Goal: Browse casually

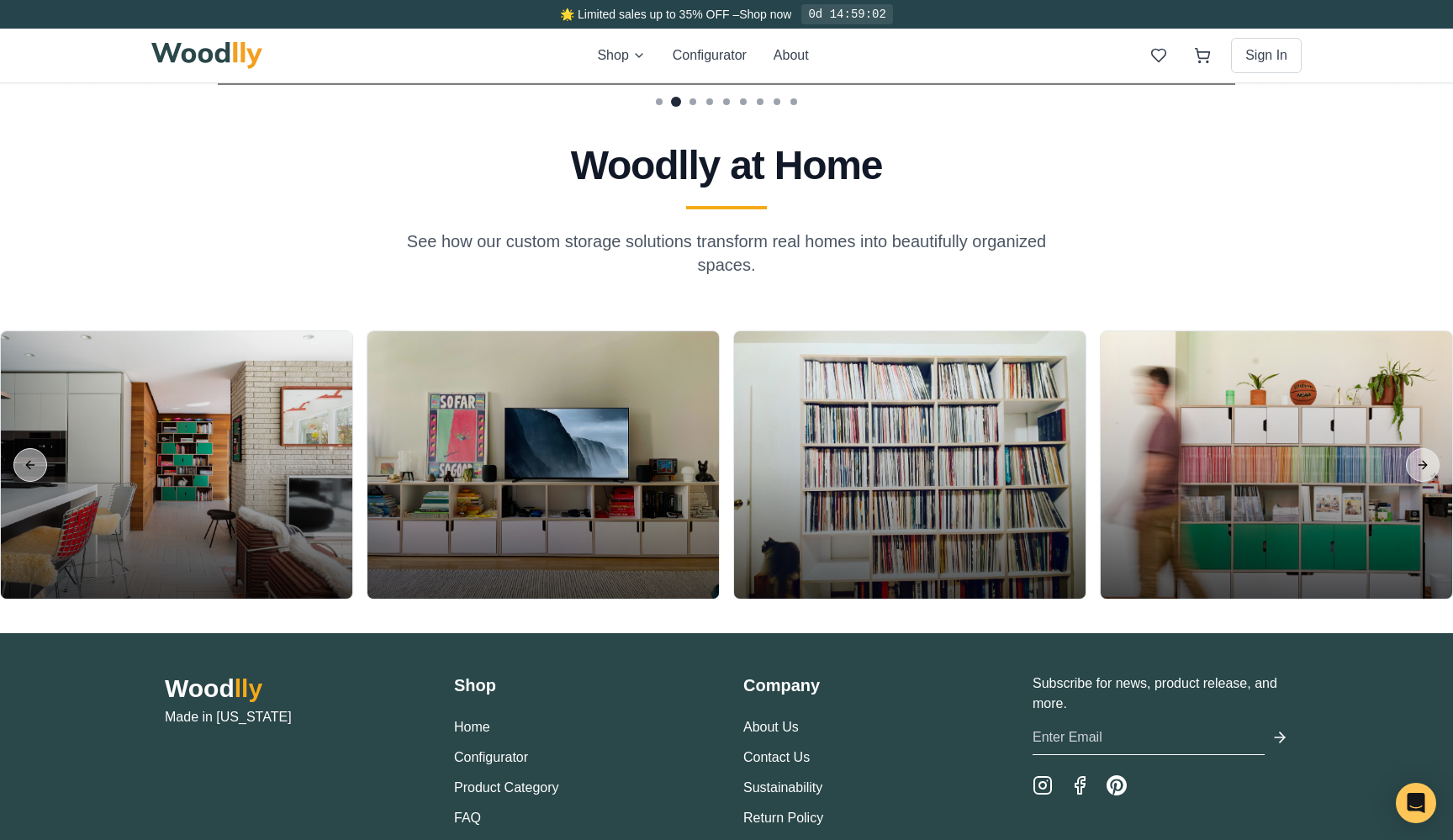
scroll to position [3876, 0]
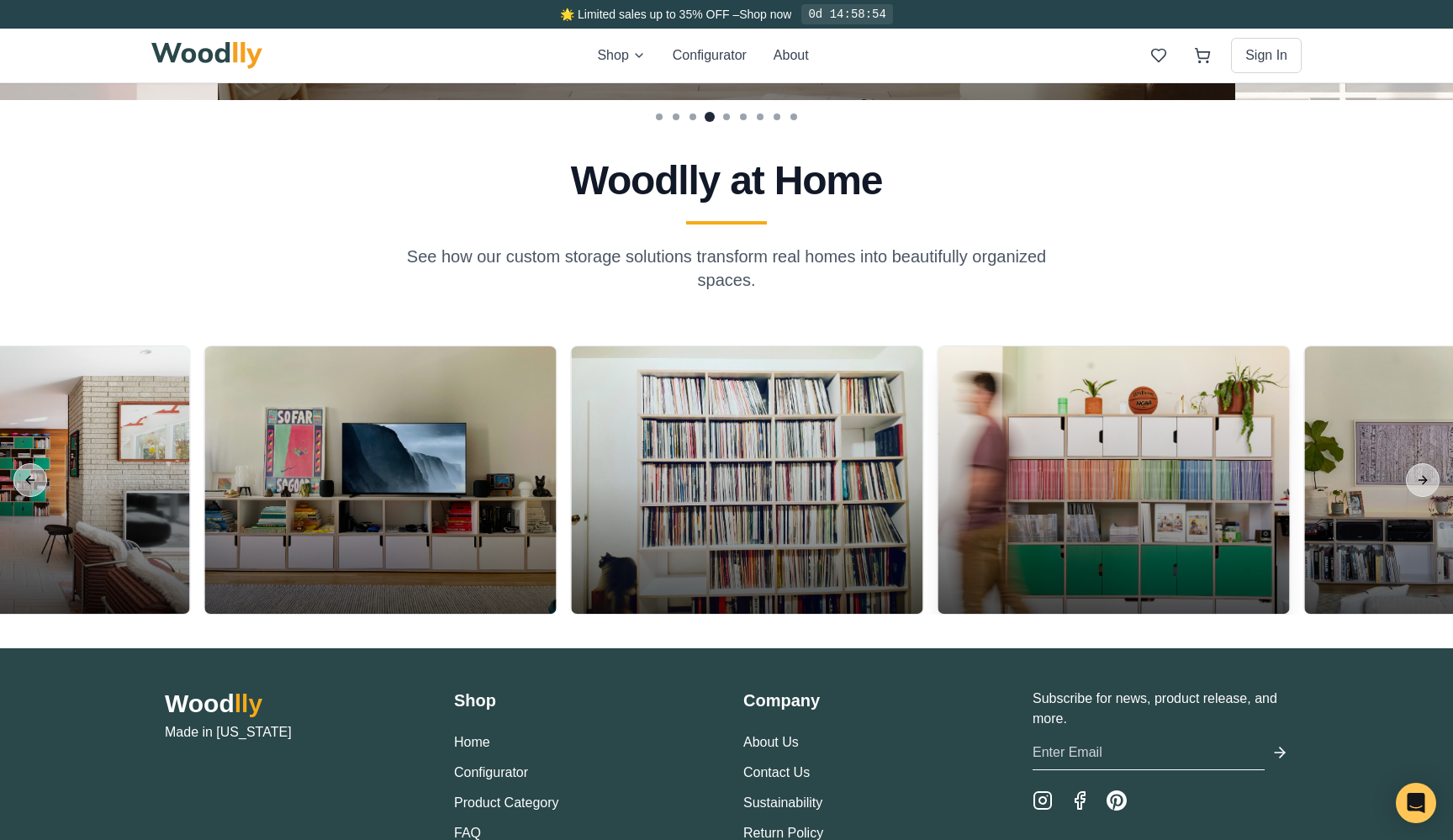
drag, startPoint x: 1143, startPoint y: 431, endPoint x: 853, endPoint y: 461, distance: 291.5
click at [937, 461] on div at bounding box center [1113, 481] width 351 height 268
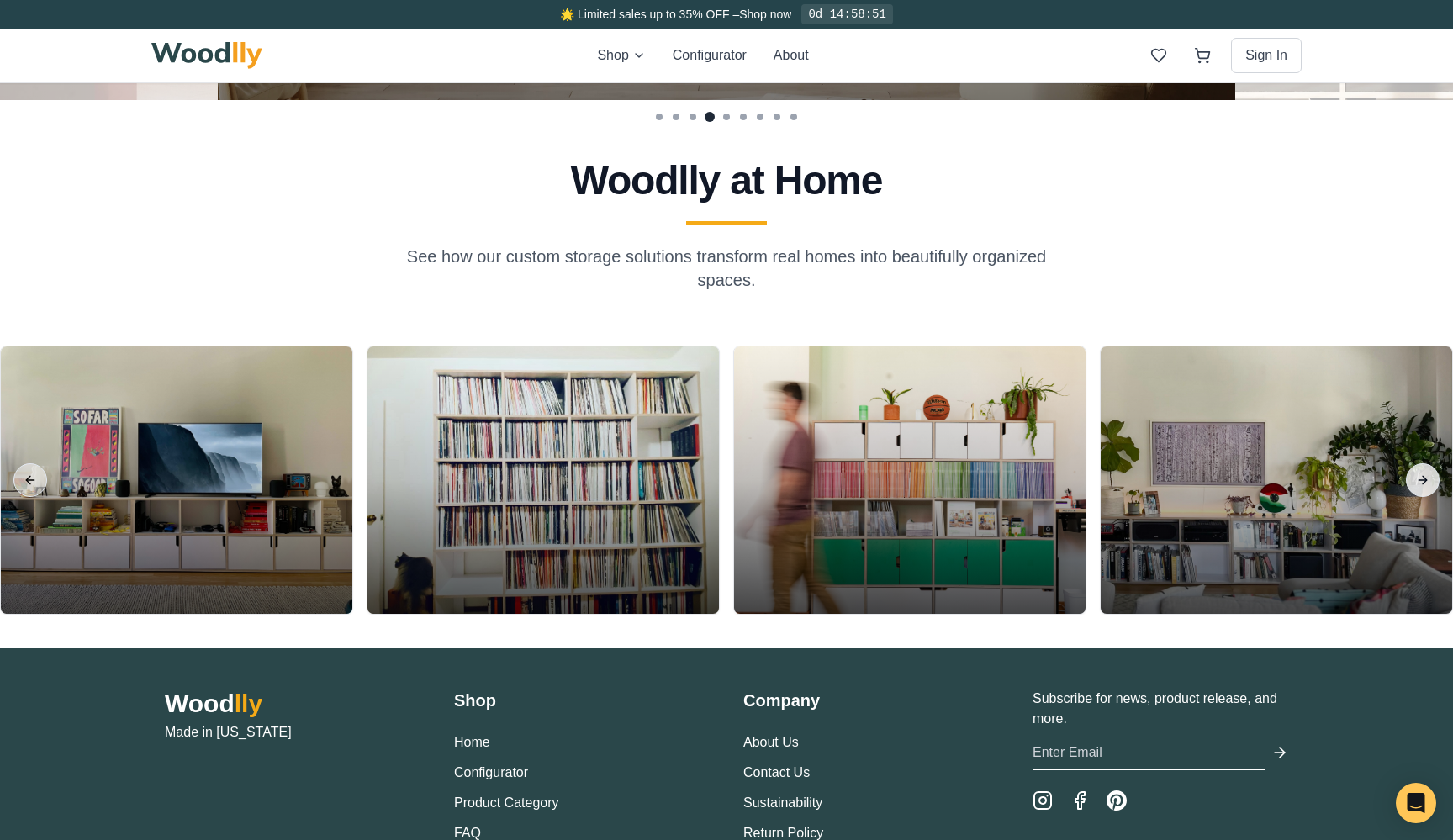
click at [1428, 485] on button "Next slide" at bounding box center [1424, 481] width 34 height 34
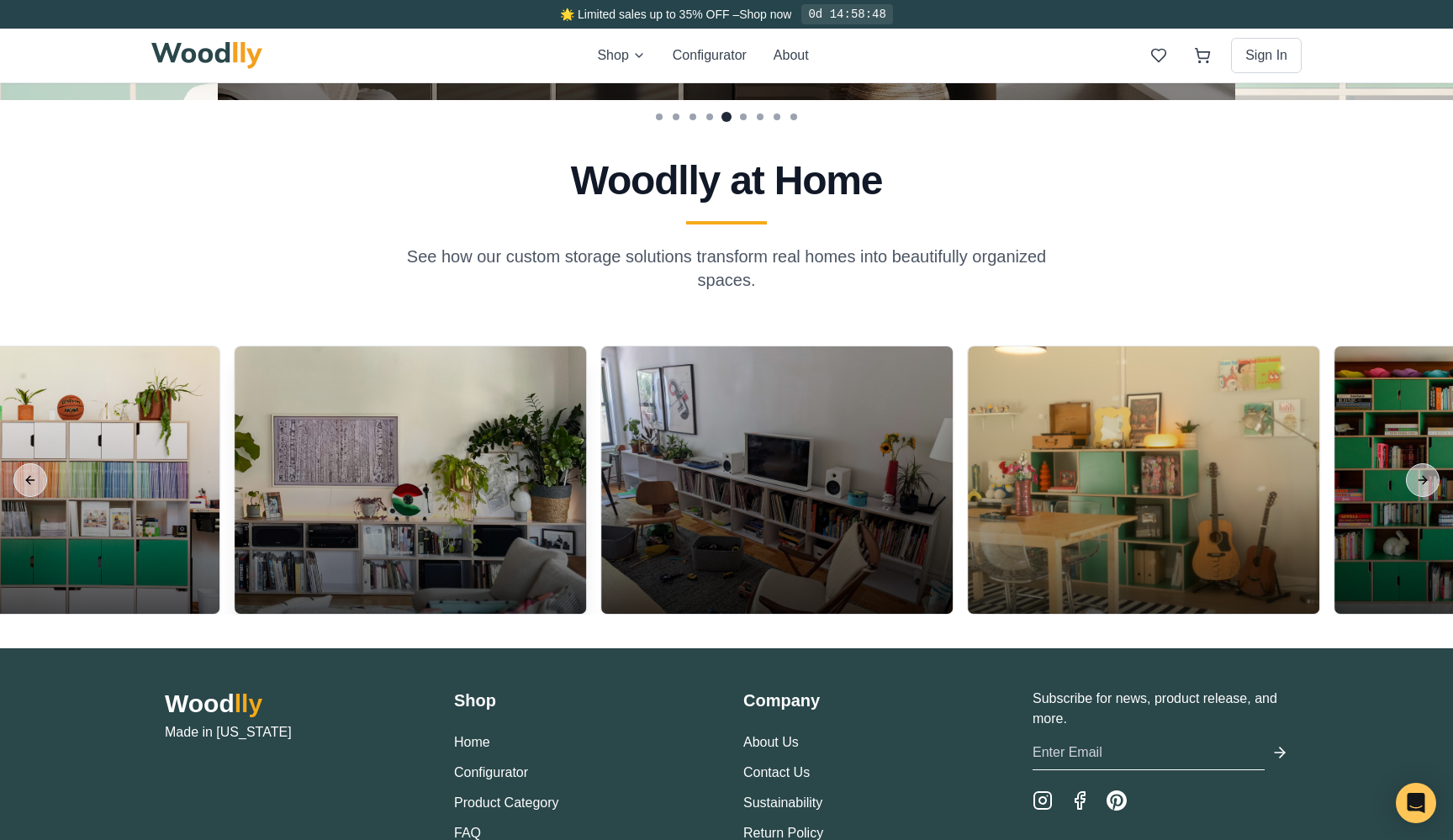
drag, startPoint x: 1057, startPoint y: 589, endPoint x: 507, endPoint y: 589, distance: 550.0
click at [507, 589] on div at bounding box center [410, 481] width 351 height 268
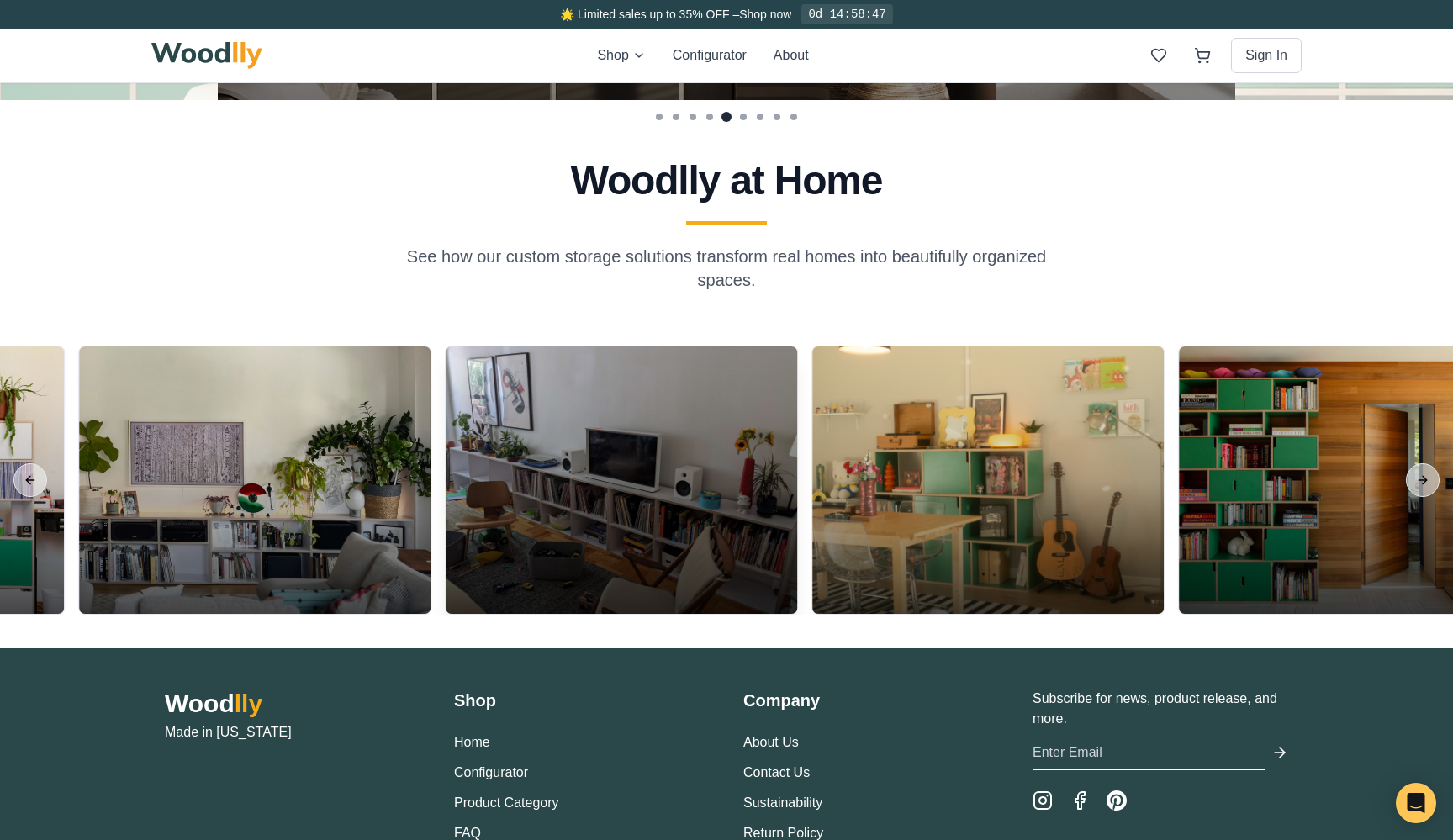
drag, startPoint x: 938, startPoint y: 516, endPoint x: 637, endPoint y: 516, distance: 301.0
click at [637, 516] on div at bounding box center [622, 481] width 351 height 268
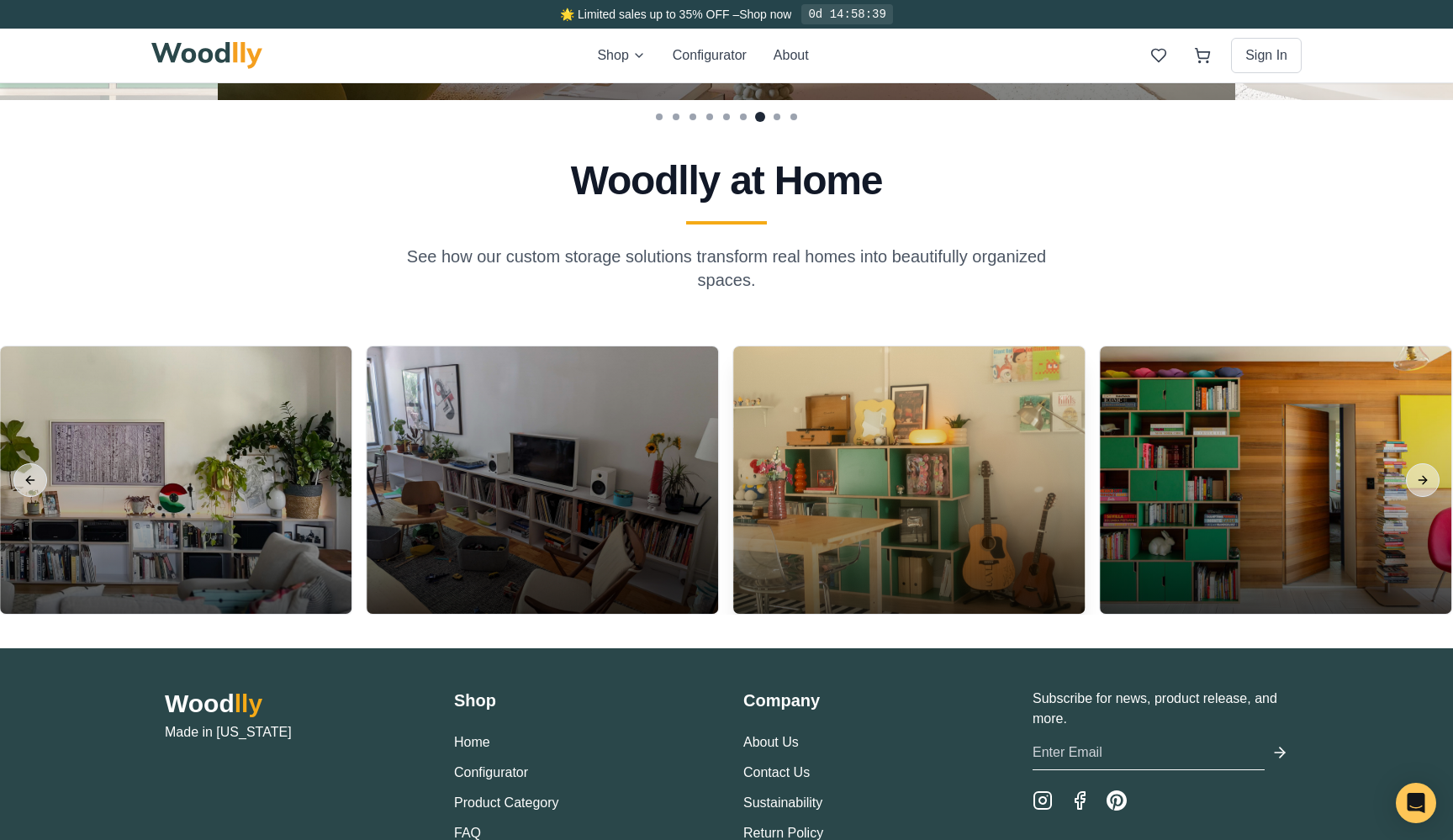
drag, startPoint x: 1005, startPoint y: 547, endPoint x: 617, endPoint y: 547, distance: 388.0
click at [733, 547] on div at bounding box center [909, 481] width 351 height 268
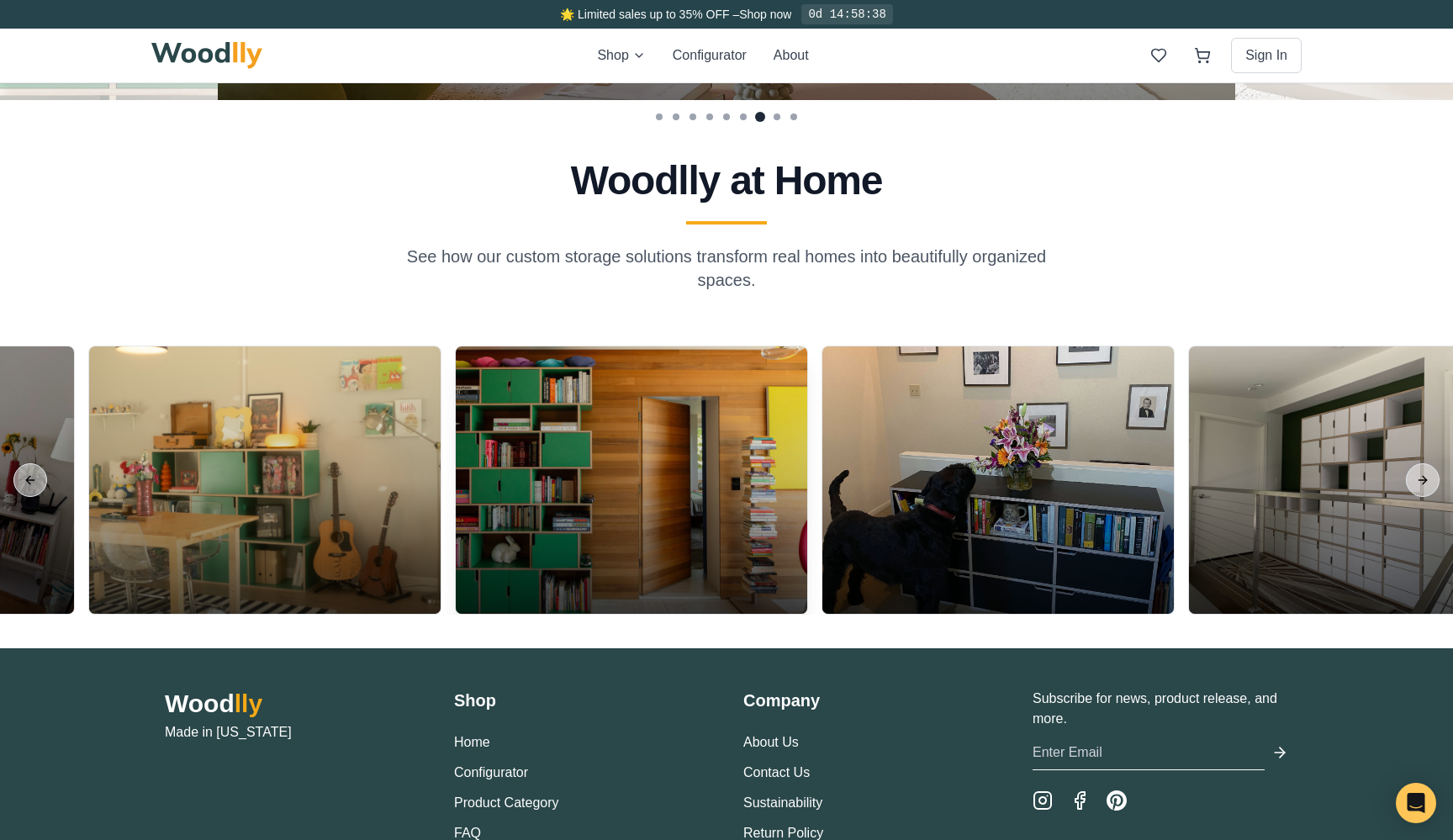
drag, startPoint x: 1089, startPoint y: 509, endPoint x: 582, endPoint y: 509, distance: 507.0
click at [808, 509] on div at bounding box center [991, 481] width 367 height 269
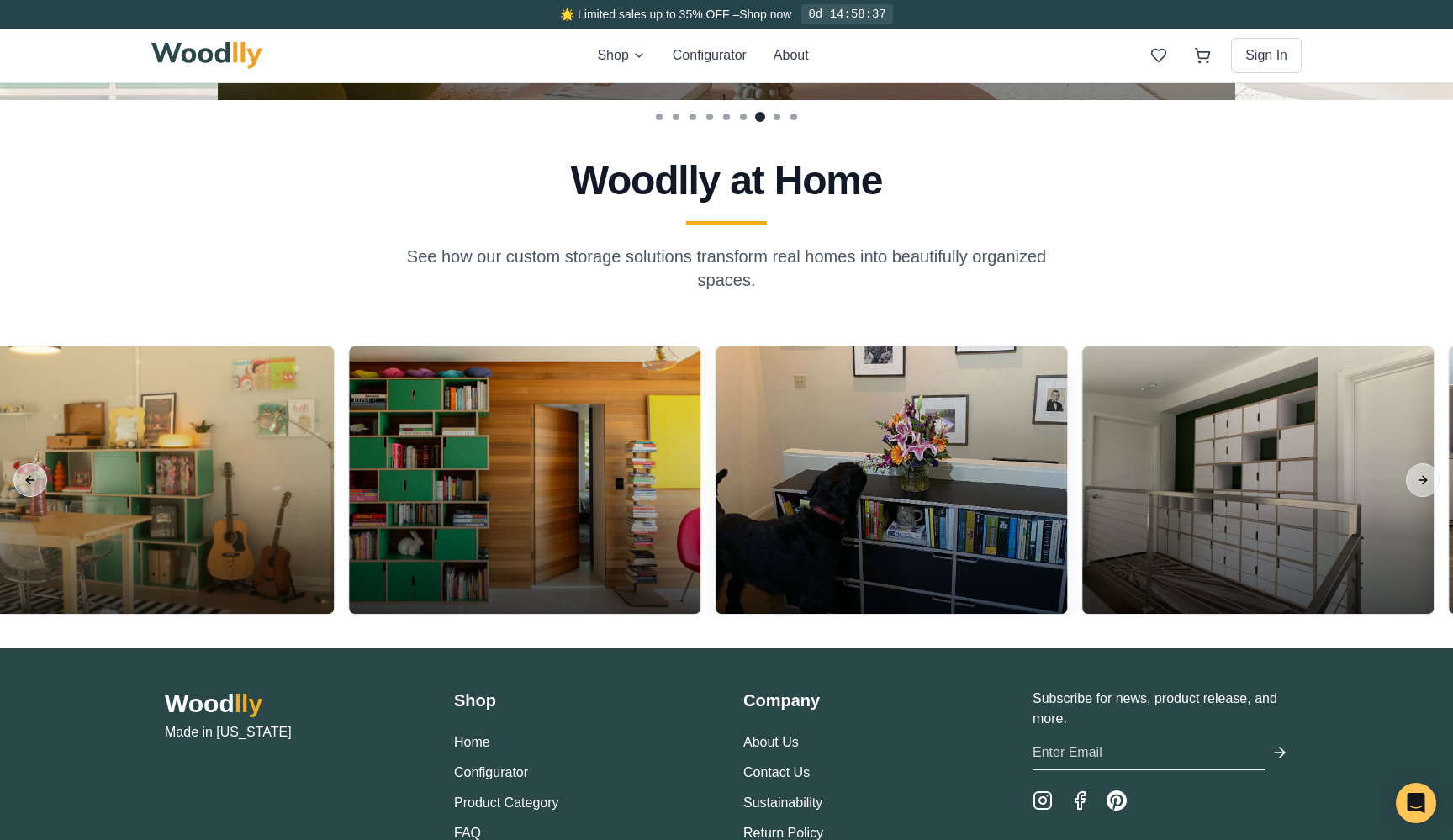
drag, startPoint x: 988, startPoint y: 505, endPoint x: 596, endPoint y: 502, distance: 392.0
click at [715, 502] on div at bounding box center [891, 481] width 351 height 268
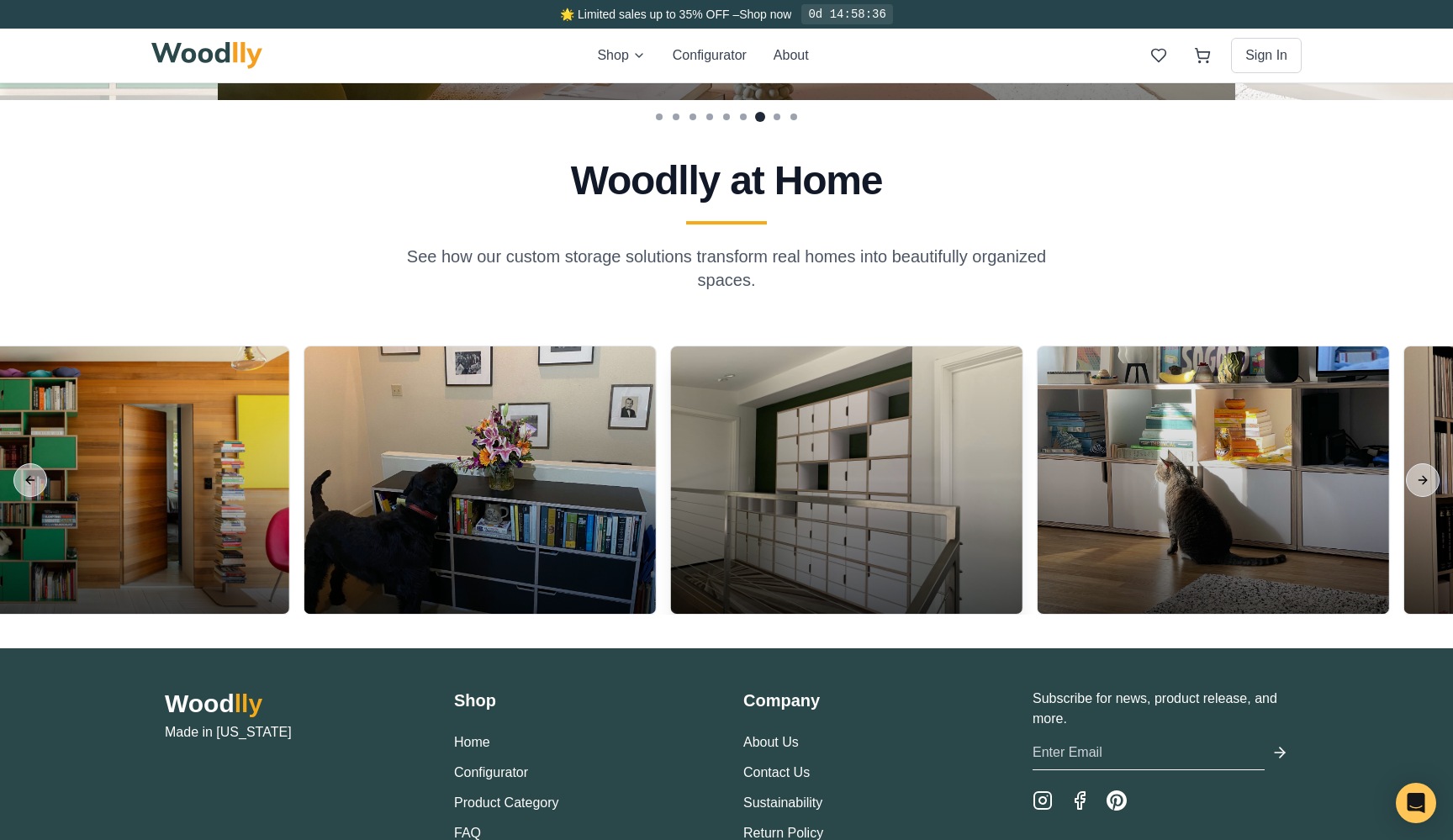
drag, startPoint x: 1019, startPoint y: 520, endPoint x: 682, endPoint y: 520, distance: 337.0
click at [682, 520] on div at bounding box center [847, 481] width 351 height 268
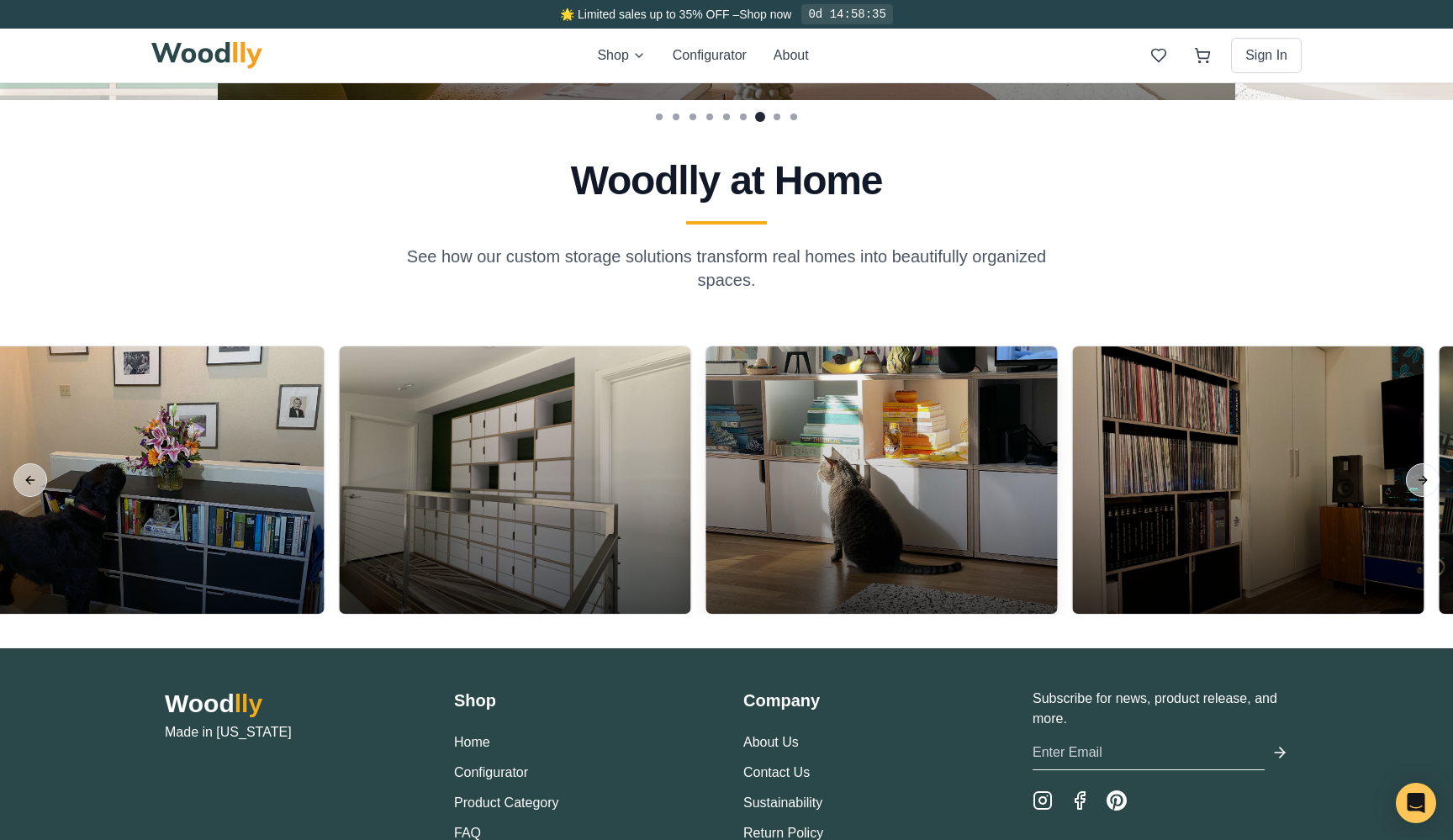
drag, startPoint x: 959, startPoint y: 556, endPoint x: 658, endPoint y: 556, distance: 301.0
click at [706, 556] on div at bounding box center [881, 481] width 351 height 268
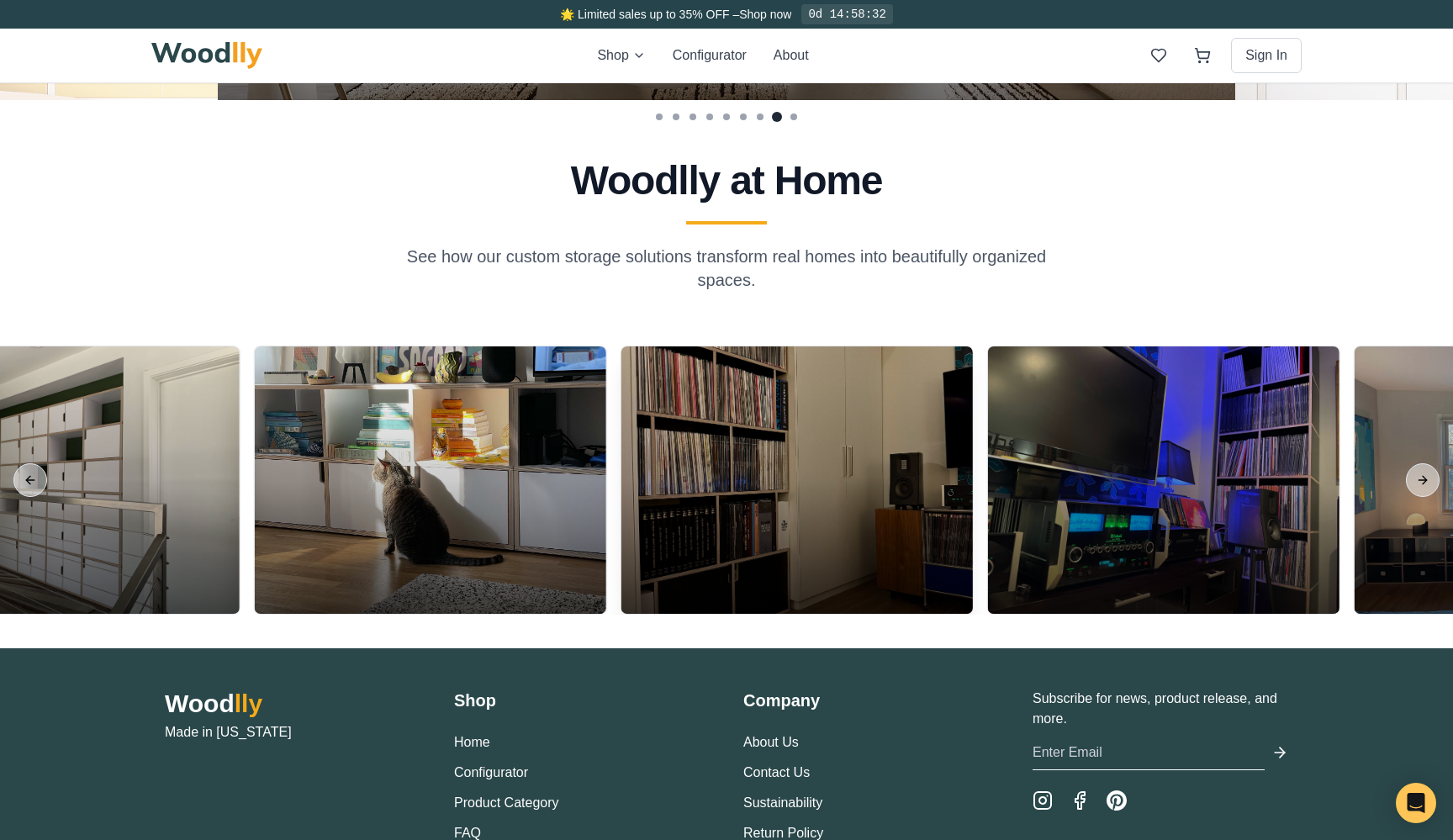
drag, startPoint x: 903, startPoint y: 548, endPoint x: 713, endPoint y: 546, distance: 190.0
click at [714, 547] on div at bounding box center [797, 481] width 351 height 268
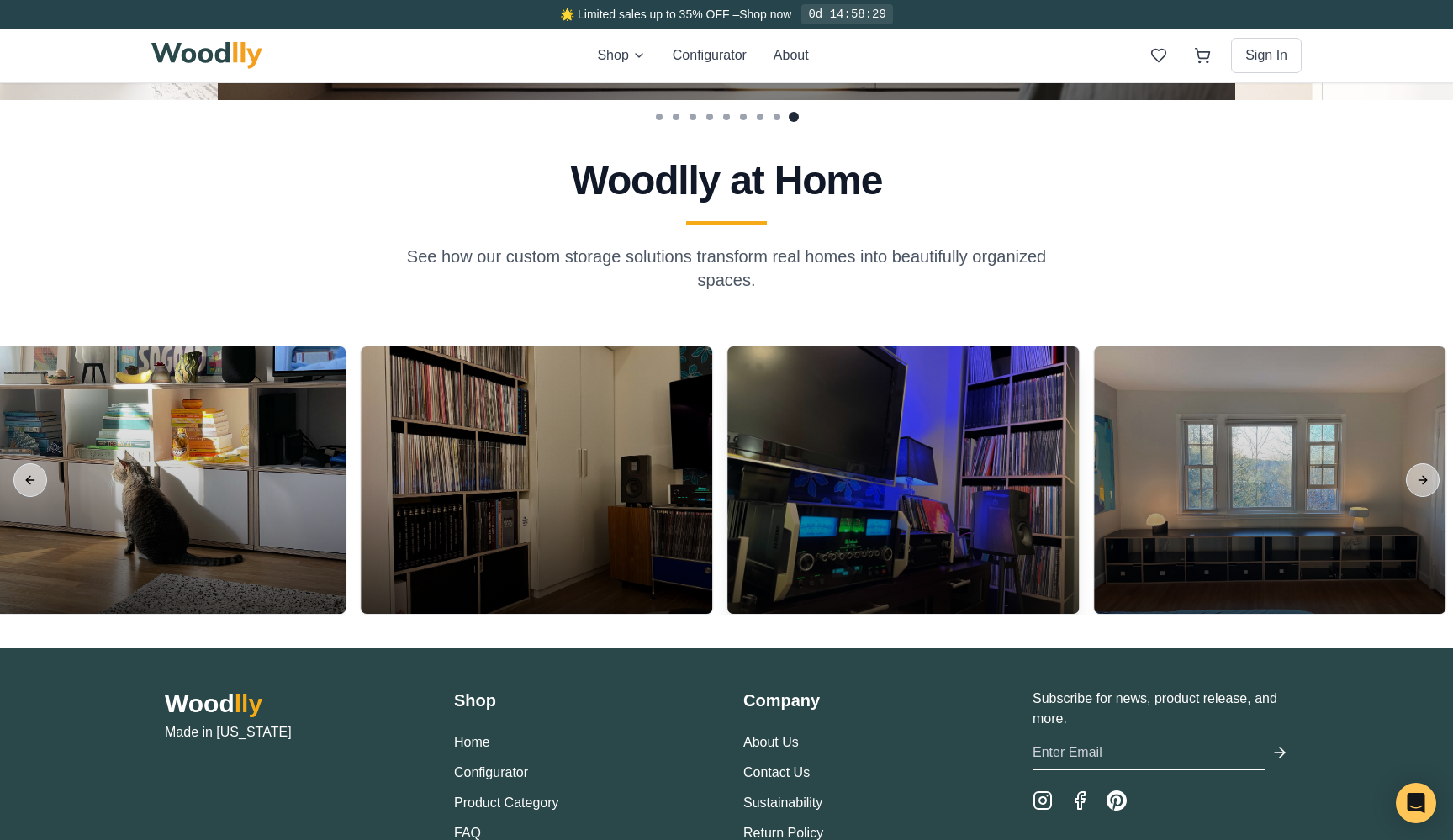
drag, startPoint x: 893, startPoint y: 540, endPoint x: 382, endPoint y: 541, distance: 511.0
click at [728, 541] on div at bounding box center [904, 481] width 351 height 268
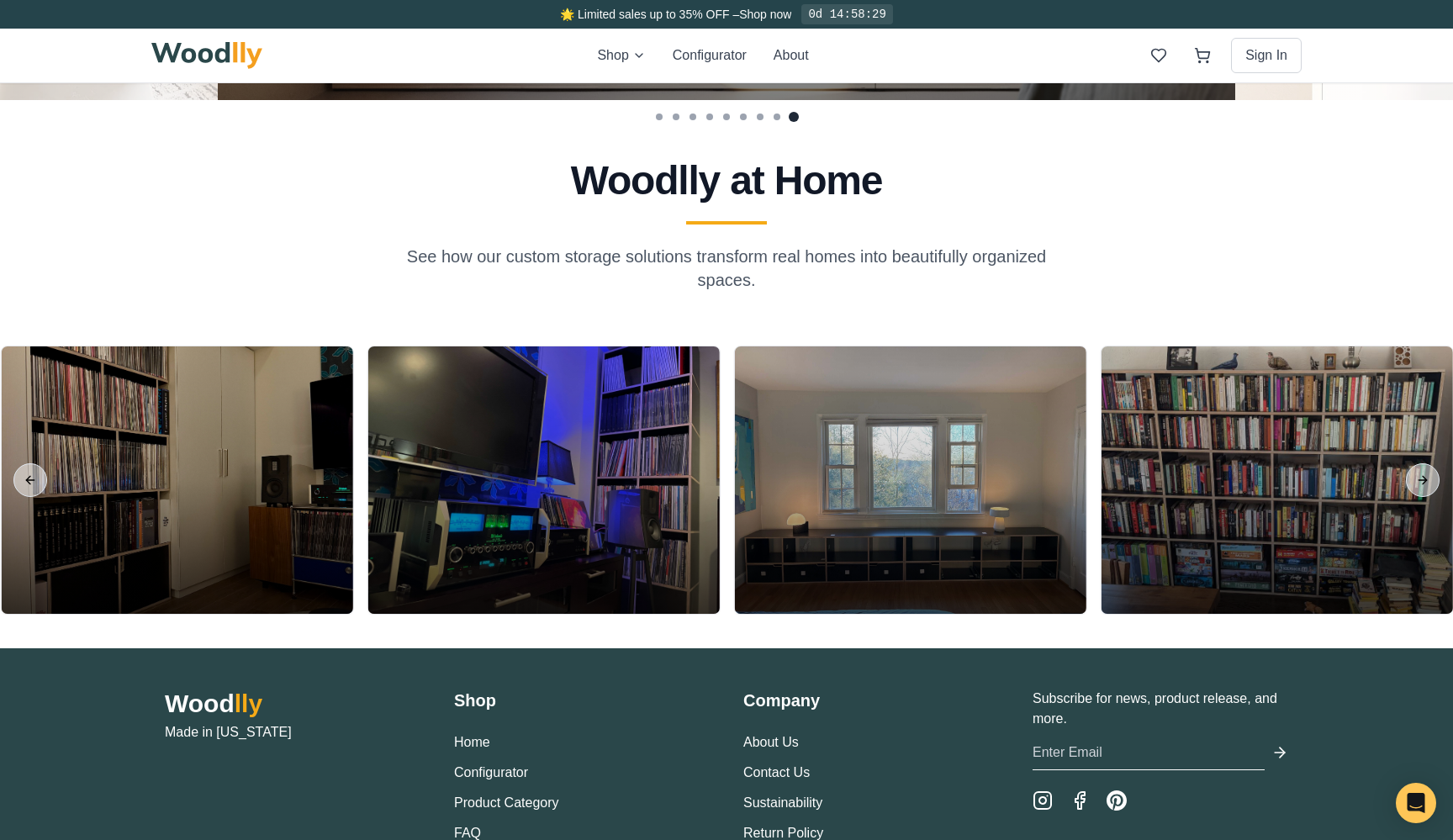
drag, startPoint x: 889, startPoint y: 539, endPoint x: 478, endPoint y: 539, distance: 411.0
click at [735, 539] on div at bounding box center [911, 481] width 351 height 268
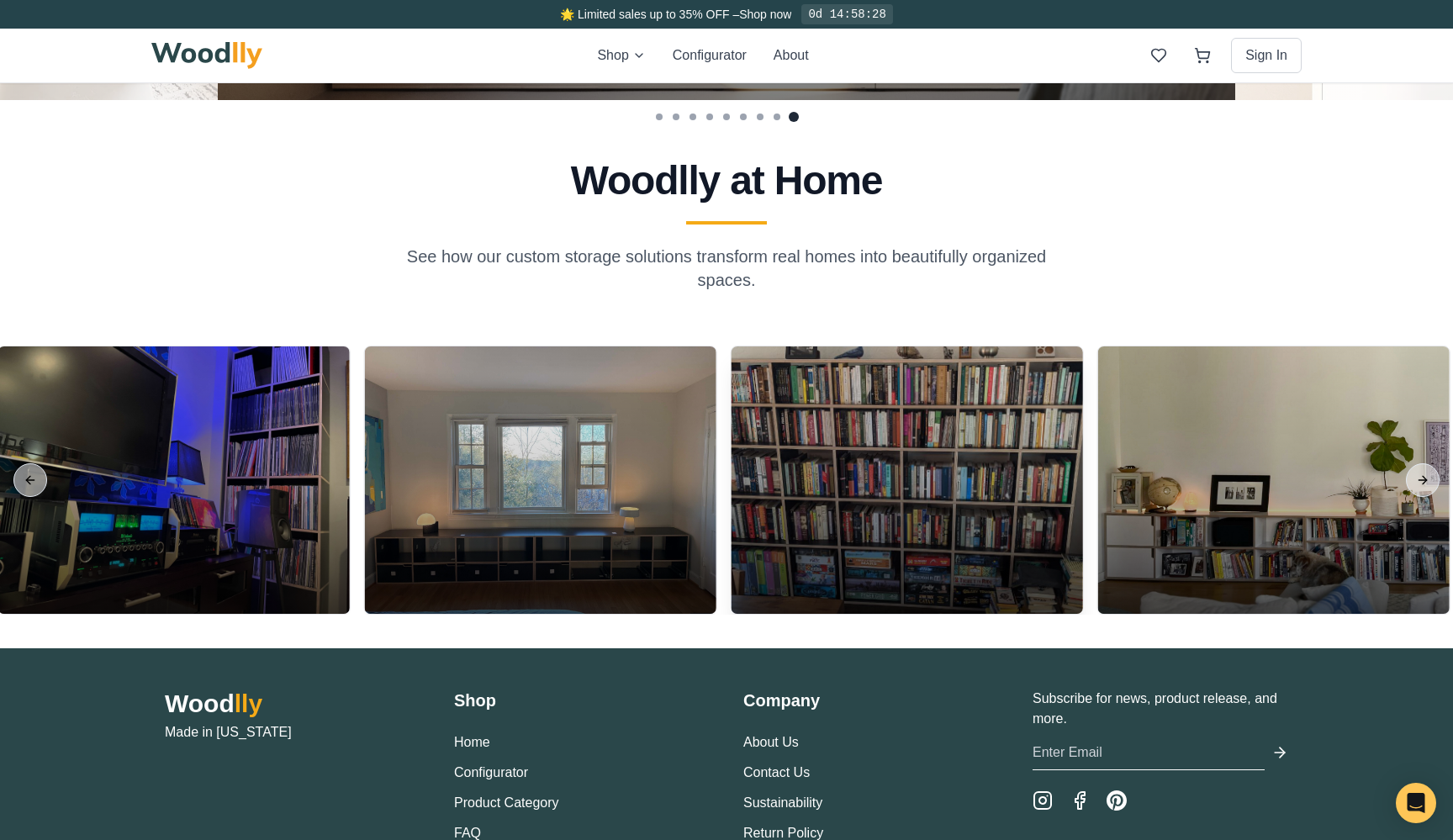
drag, startPoint x: 1041, startPoint y: 468, endPoint x: 545, endPoint y: 464, distance: 496.0
click at [731, 465] on div at bounding box center [907, 481] width 351 height 268
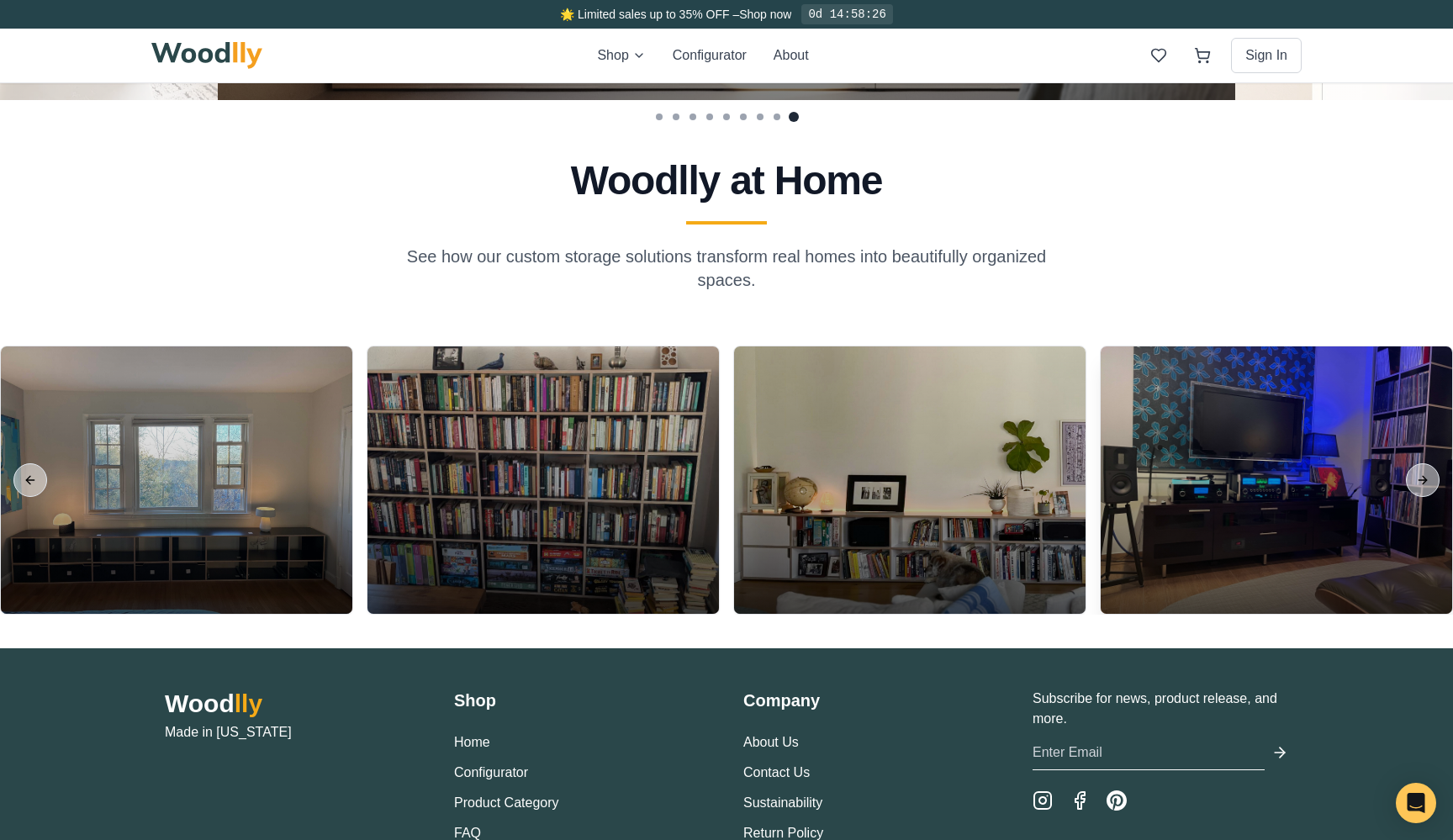
drag, startPoint x: 1167, startPoint y: 523, endPoint x: 657, endPoint y: 523, distance: 510.0
click at [1101, 523] on div at bounding box center [1276, 481] width 351 height 268
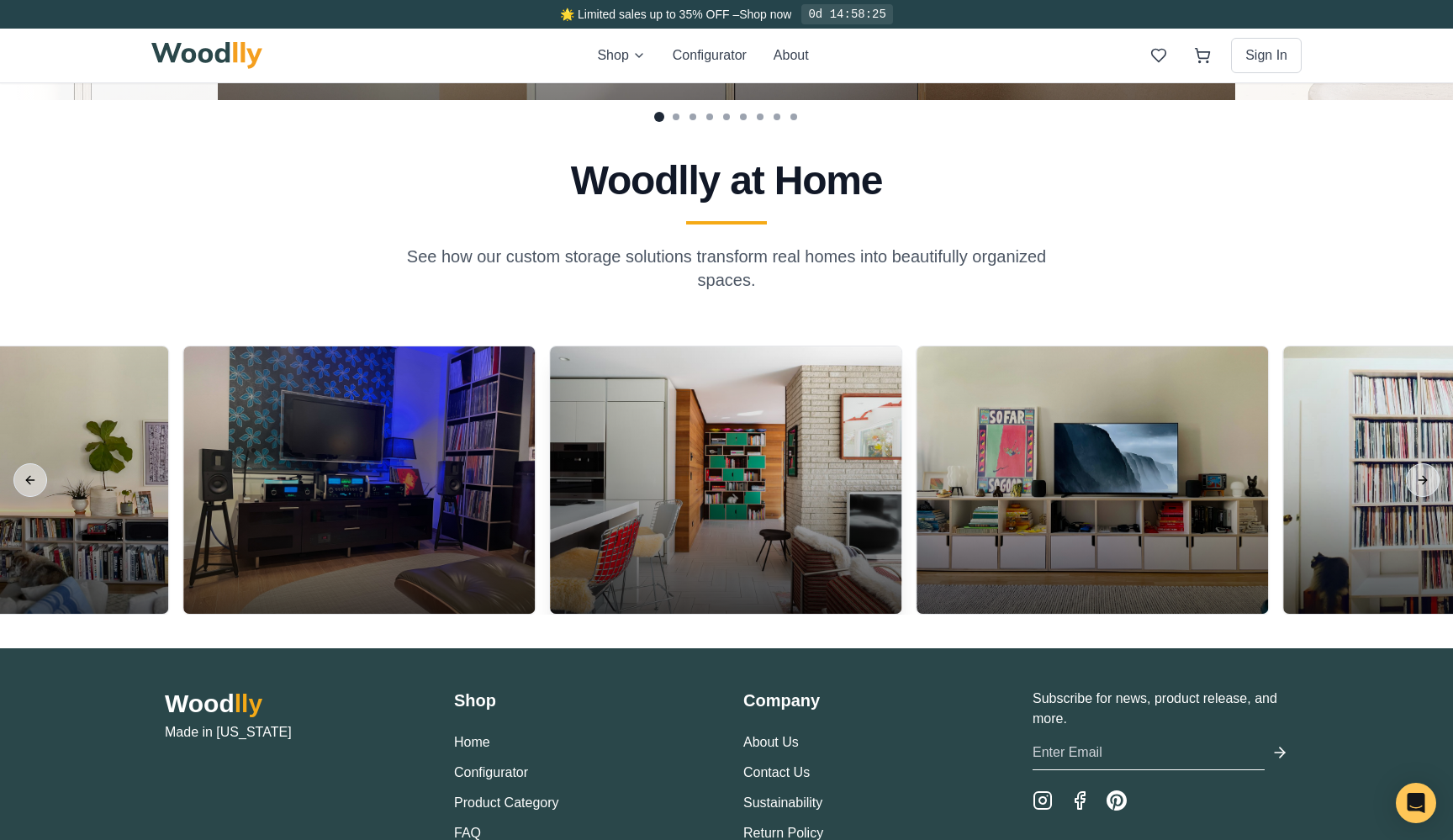
drag, startPoint x: 1114, startPoint y: 520, endPoint x: 557, endPoint y: 520, distance: 557.0
click at [557, 520] on div at bounding box center [726, 481] width 351 height 268
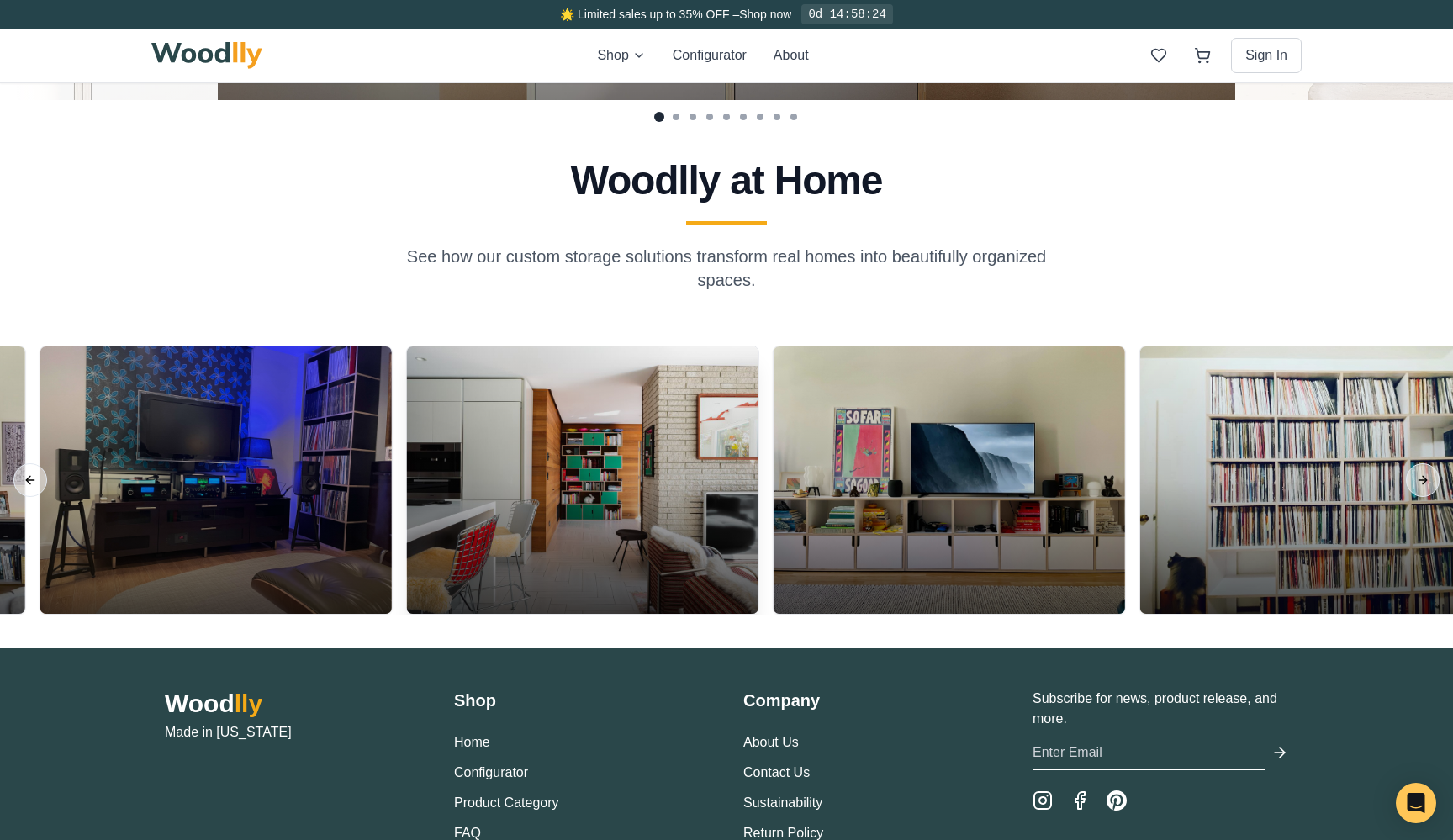
drag, startPoint x: 1075, startPoint y: 532, endPoint x: 550, endPoint y: 532, distance: 525.0
click at [550, 532] on div at bounding box center [582, 481] width 351 height 268
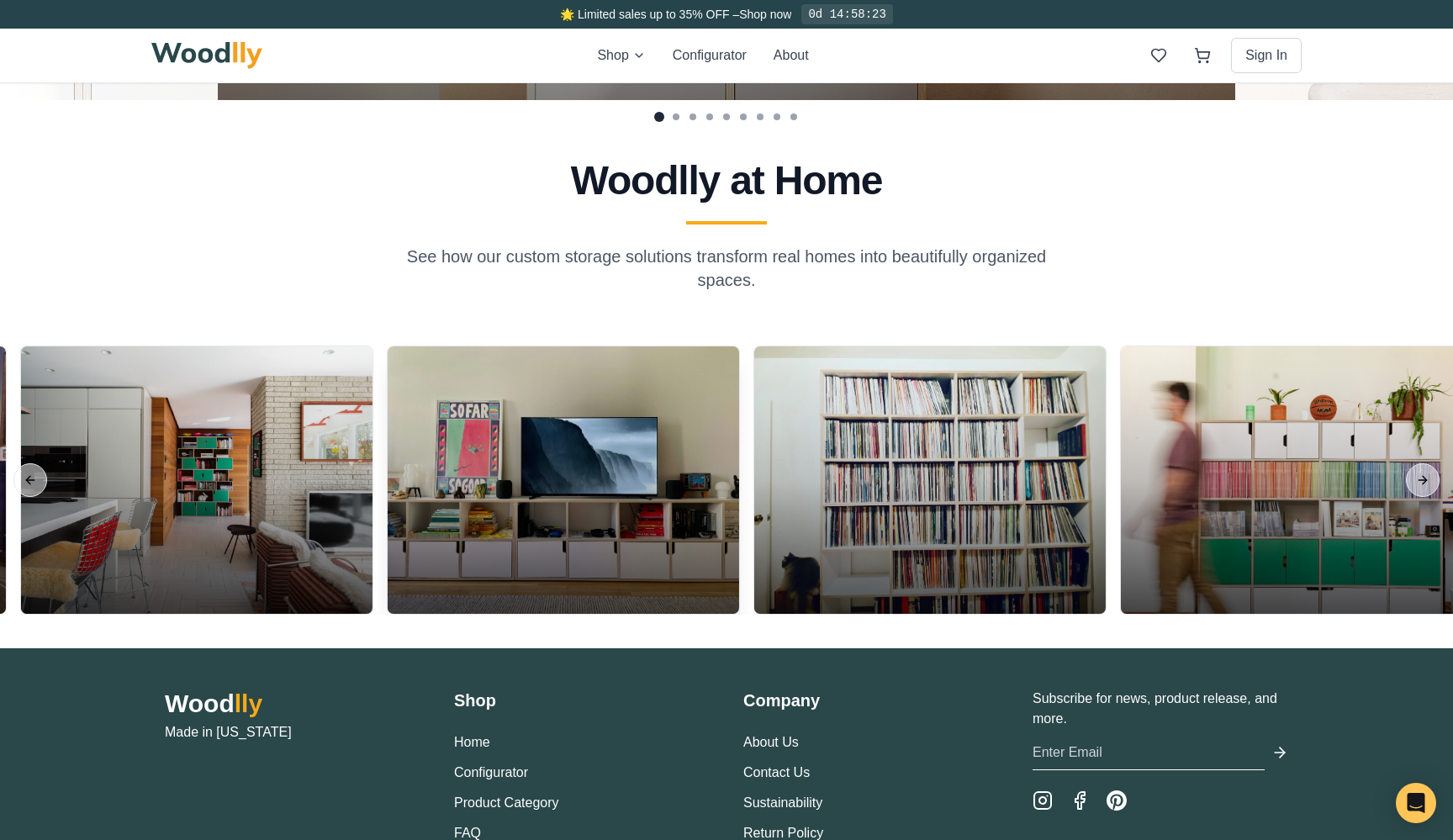
drag, startPoint x: 1086, startPoint y: 549, endPoint x: 652, endPoint y: 548, distance: 434.0
click at [653, 548] on div at bounding box center [564, 481] width 353 height 269
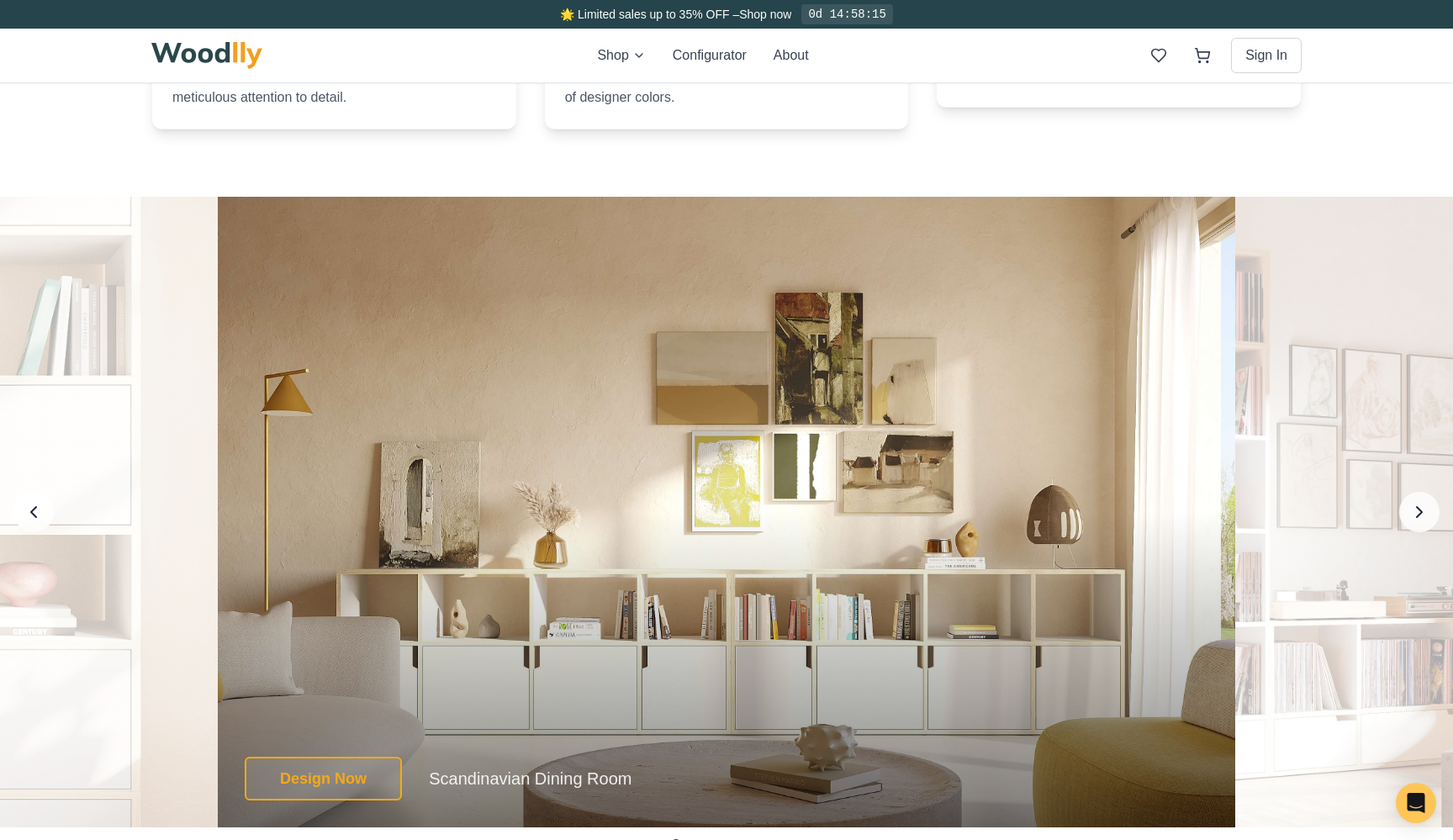
scroll to position [2462, 0]
